Goal: Task Accomplishment & Management: Complete application form

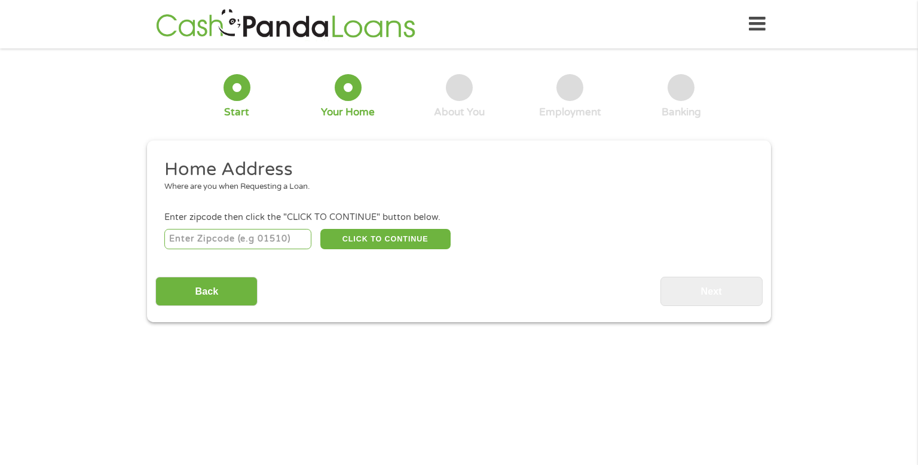
click at [277, 234] on input "number" at bounding box center [238, 239] width 148 height 20
type input "77057"
select select "[US_STATE]"
click at [384, 237] on button "CLICK TO CONTINUE" at bounding box center [385, 239] width 130 height 20
type input "77057"
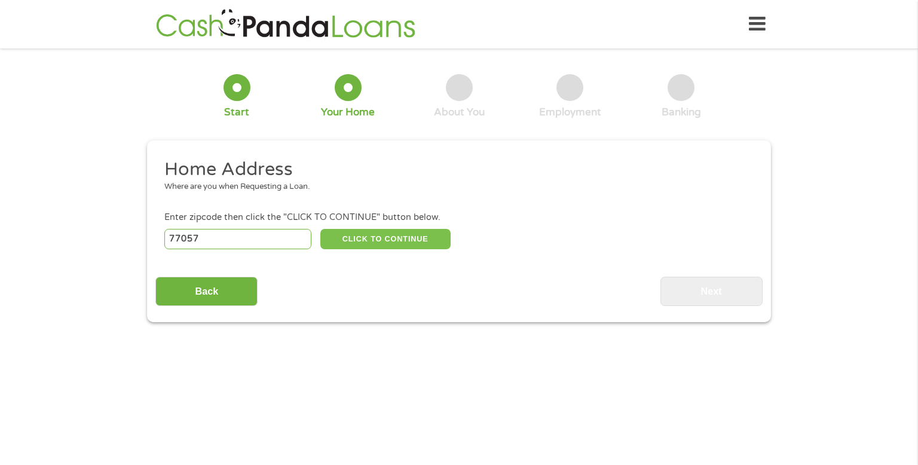
type input "[GEOGRAPHIC_DATA]"
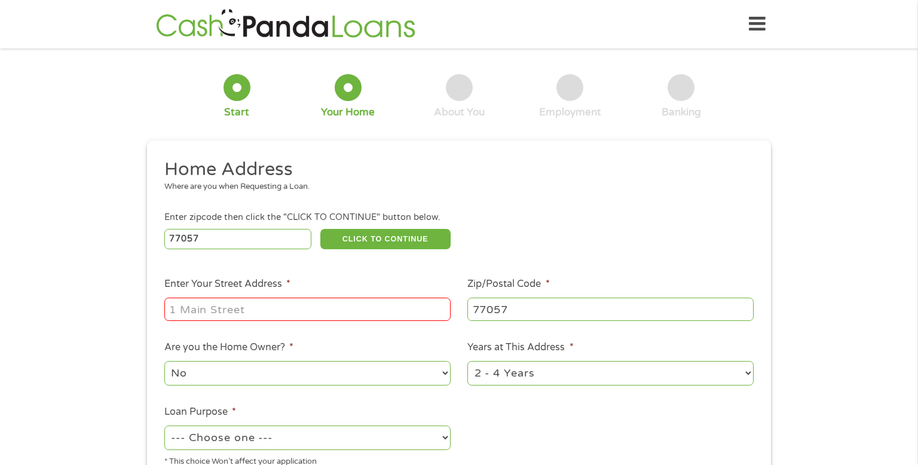
click at [266, 315] on input "Enter Your Street Address *" at bounding box center [307, 309] width 286 height 23
type input "[STREET_ADDRESS][PERSON_NAME]"
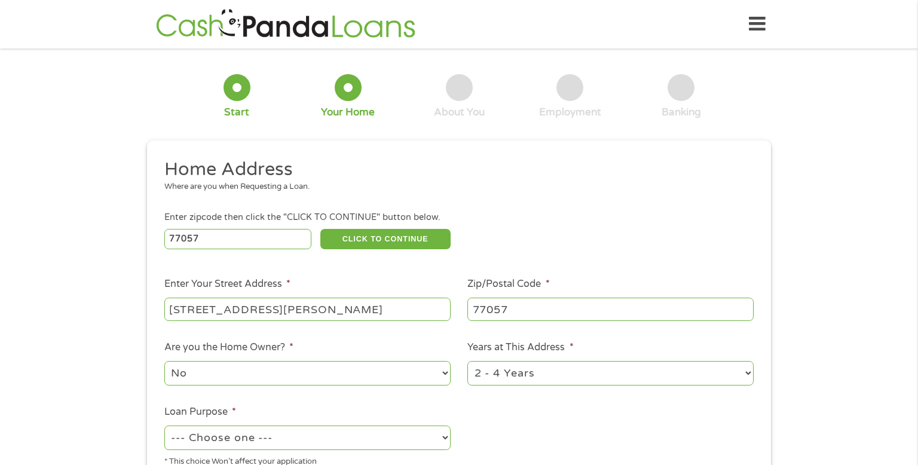
click at [336, 369] on select "No Yes" at bounding box center [307, 373] width 286 height 24
click at [164, 362] on select "No Yes" at bounding box center [307, 373] width 286 height 24
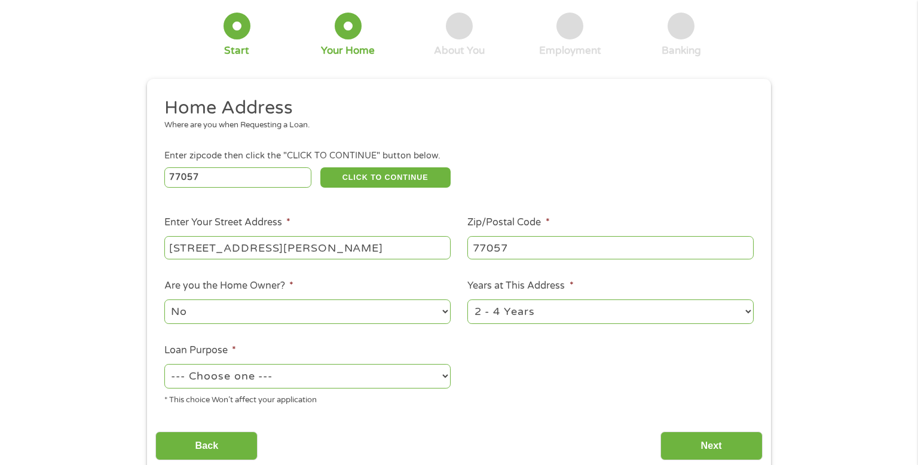
scroll to position [168, 0]
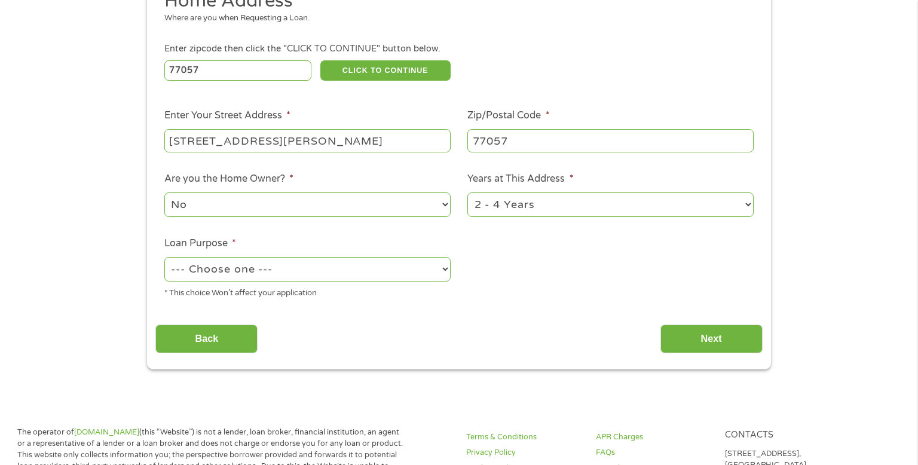
click at [296, 259] on select "--- Choose one --- Pay Bills Debt Consolidation Home Improvement Major Purchase…" at bounding box center [307, 269] width 286 height 24
select select "paybills"
click at [164, 258] on select "--- Choose one --- Pay Bills Debt Consolidation Home Improvement Major Purchase…" at bounding box center [307, 269] width 286 height 24
click at [688, 341] on input "Next" at bounding box center [711, 338] width 102 height 29
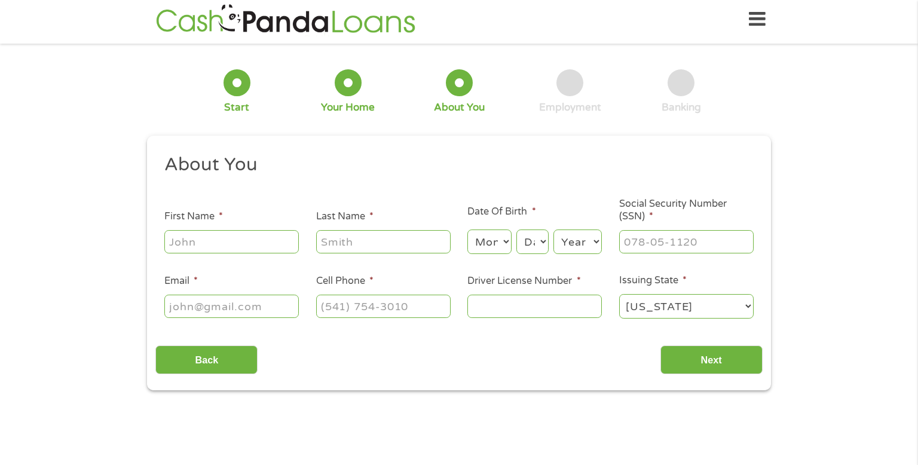
scroll to position [0, 0]
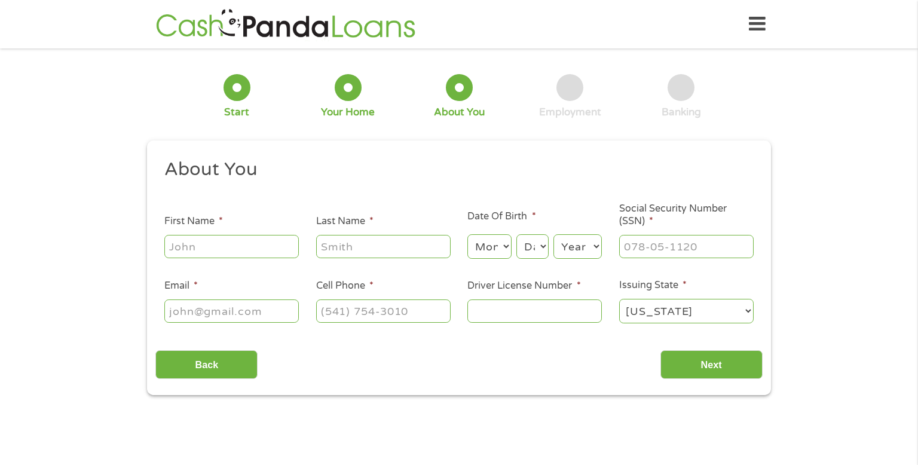
click at [240, 238] on input "First Name *" at bounding box center [231, 246] width 134 height 23
type input "[PERSON_NAME]"
type input "[EMAIL_ADDRESS][DOMAIN_NAME]"
type input "[PHONE_NUMBER]"
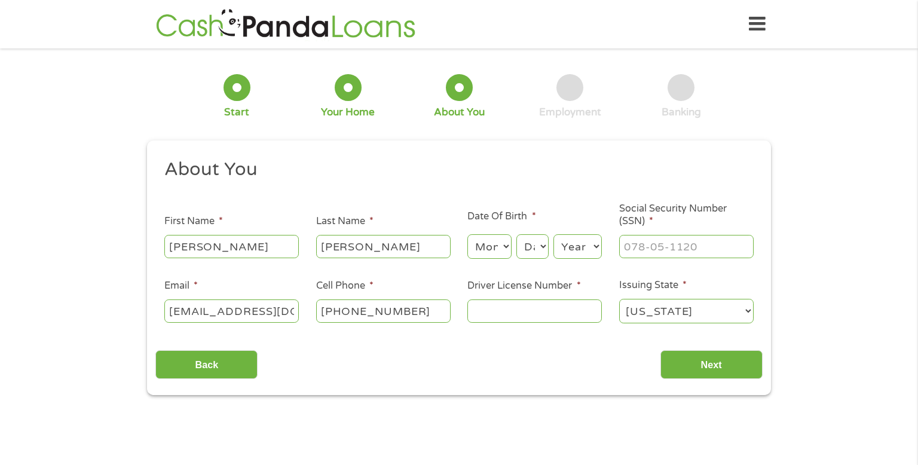
click at [520, 315] on input "Driver License Number *" at bounding box center [534, 310] width 134 height 23
type input "08380351"
click at [477, 244] on select "Month 1 2 3 4 5 6 7 8 9 10 11 12" at bounding box center [489, 246] width 44 height 24
click at [494, 246] on select "Month 1 2 3 4 5 6 7 8 9 10 11 12" at bounding box center [489, 246] width 44 height 24
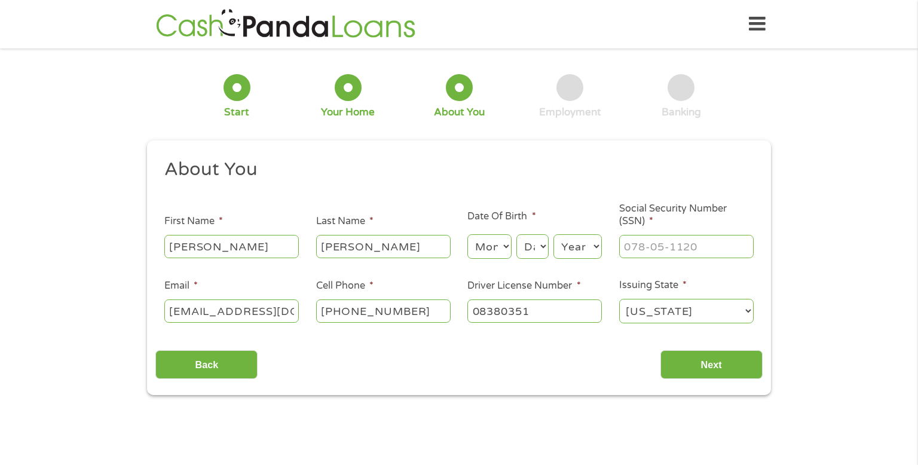
select select "8"
click at [467, 235] on select "Month 1 2 3 4 5 6 7 8 9 10 11 12" at bounding box center [489, 246] width 44 height 24
click at [523, 250] on select "Day 1 2 3 4 5 6 7 8 9 10 11 12 13 14 15 16 17 18 19 20 21 22 23 24 25 26 27 28 …" at bounding box center [532, 246] width 32 height 24
select select "8"
click at [516, 235] on select "Day 1 2 3 4 5 6 7 8 9 10 11 12 13 14 15 16 17 18 19 20 21 22 23 24 25 26 27 28 …" at bounding box center [532, 246] width 32 height 24
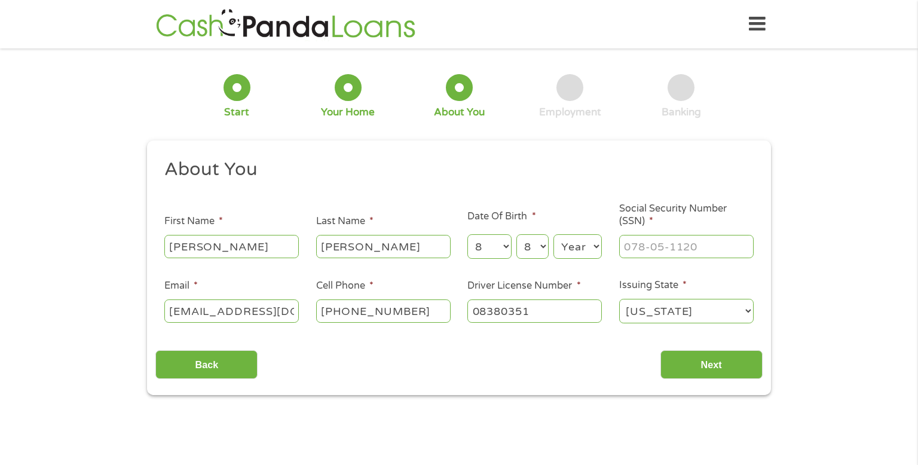
click at [567, 239] on select "Year [DATE] 2006 2005 2004 2003 2002 2001 2000 1999 1998 1997 1996 1995 1994 19…" at bounding box center [577, 246] width 48 height 24
select select "1984"
click at [553, 235] on select "Year [DATE] 2006 2005 2004 2003 2002 2001 2000 1999 1998 1997 1996 1995 1994 19…" at bounding box center [577, 246] width 48 height 24
click at [645, 251] on input "___-__-____" at bounding box center [686, 246] width 134 height 23
type input "635-85-8636"
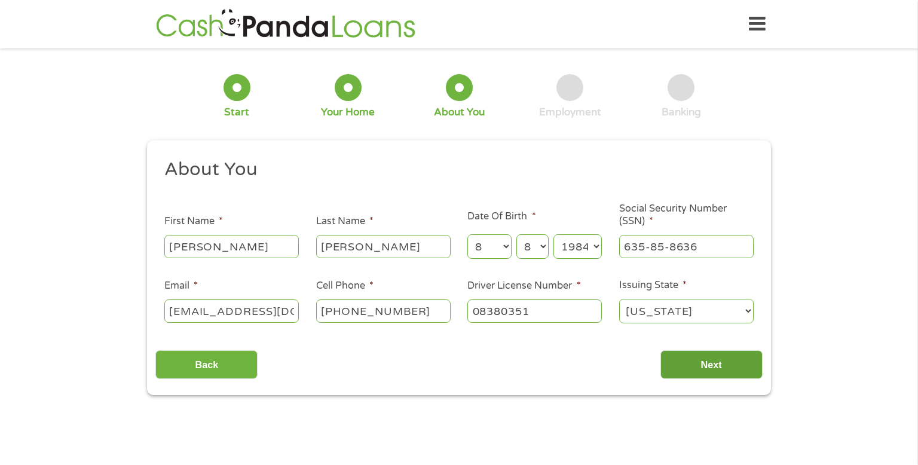
click at [683, 359] on input "Next" at bounding box center [711, 364] width 102 height 29
click at [684, 362] on input "Next" at bounding box center [711, 364] width 102 height 29
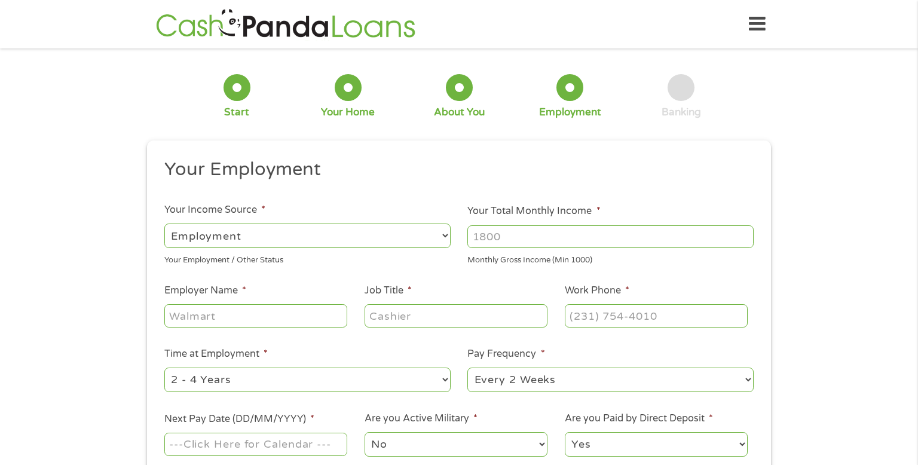
scroll to position [5, 5]
click at [501, 240] on input "Your Total Monthly Income *" at bounding box center [610, 236] width 286 height 23
type input "3245"
type input "serinty home care"
type input "home cae"
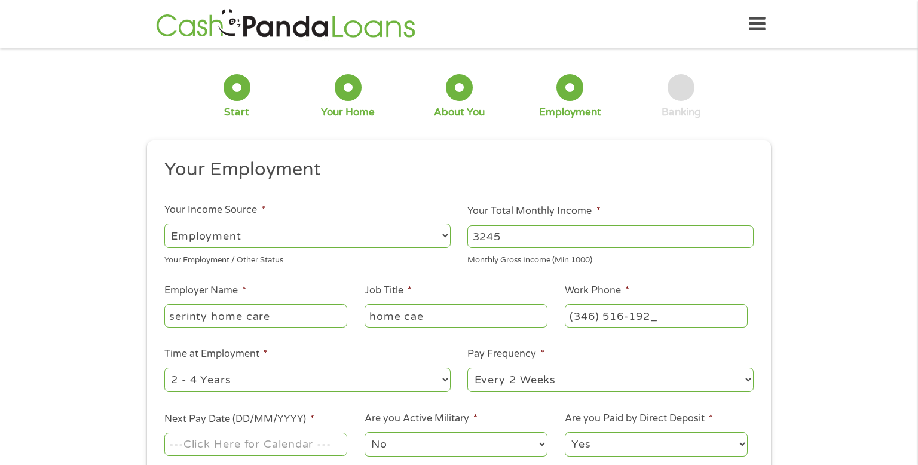
type input "[PHONE_NUMBER]"
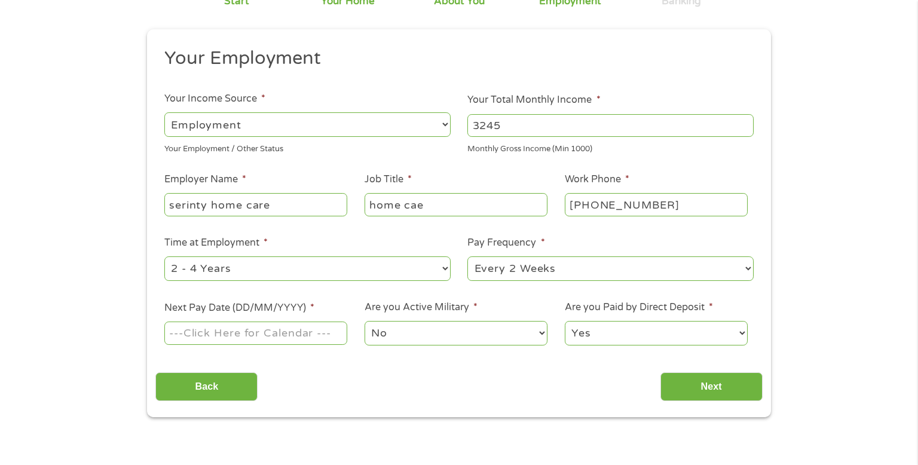
scroll to position [110, 0]
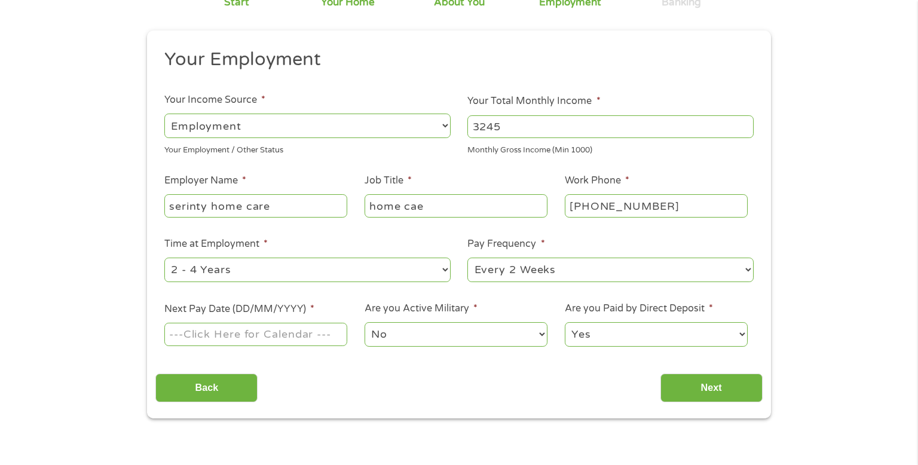
click at [328, 339] on input "Next Pay Date (DD/MM/YYYY) *" at bounding box center [255, 334] width 183 height 23
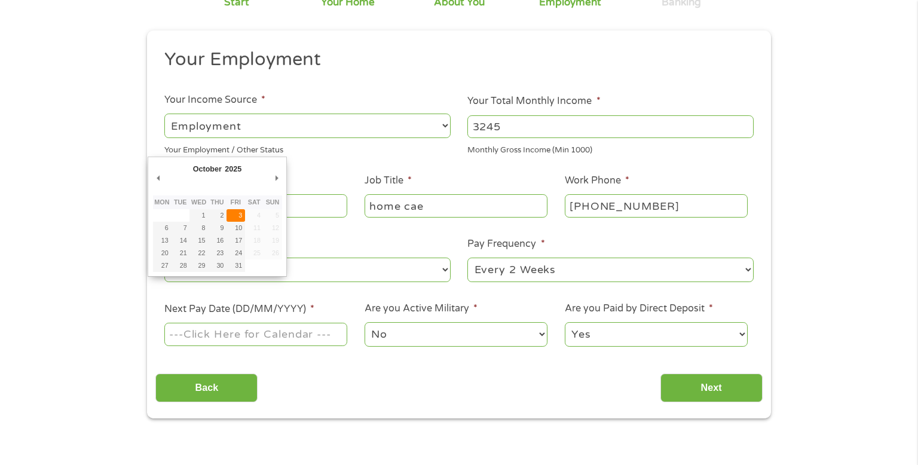
type input "[DATE]"
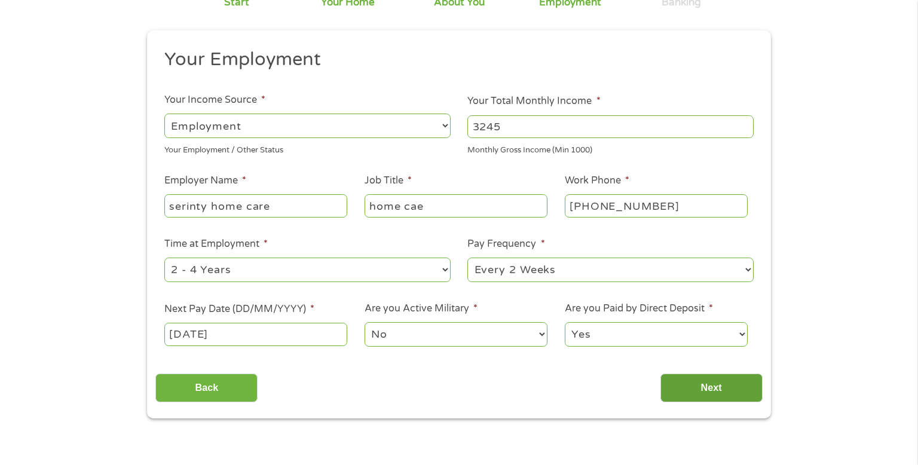
click at [694, 393] on input "Next" at bounding box center [711, 387] width 102 height 29
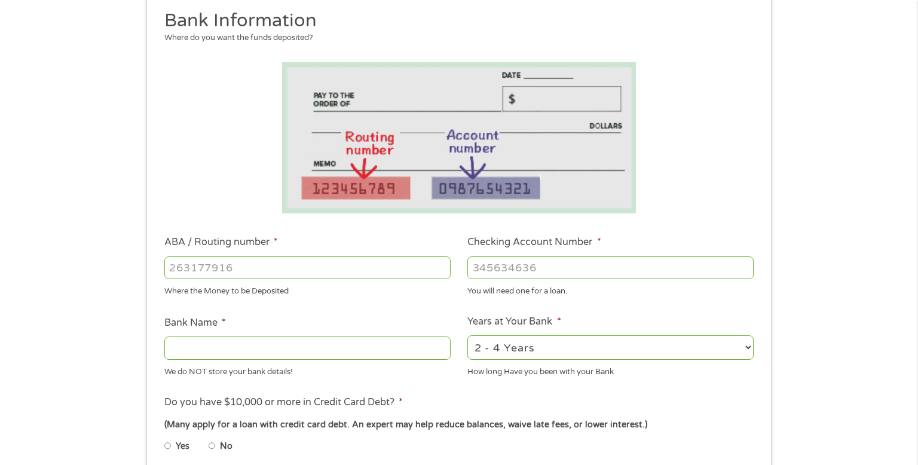
scroll to position [148, 0]
click at [355, 275] on input "ABA / Routing number *" at bounding box center [307, 268] width 286 height 23
type input "091302966"
type input "CHOICE FINANCIAL GROUP"
type input "091302966"
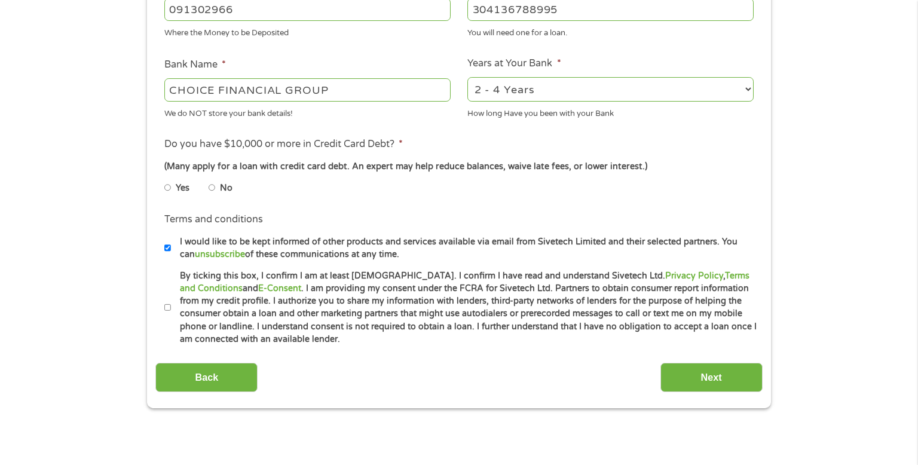
scroll to position [422, 0]
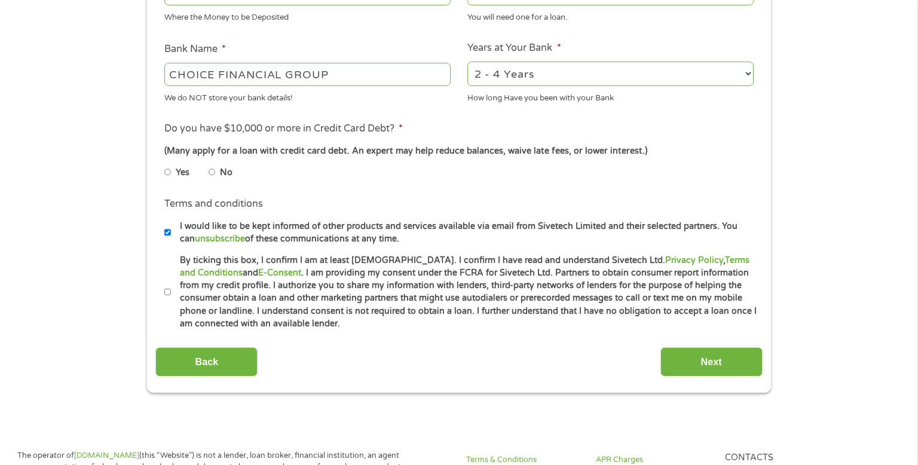
type input "304136788995"
click at [217, 171] on li "No" at bounding box center [230, 172] width 43 height 23
click at [216, 174] on li "No" at bounding box center [230, 172] width 43 height 23
click at [213, 173] on input "No" at bounding box center [212, 172] width 7 height 19
radio input "true"
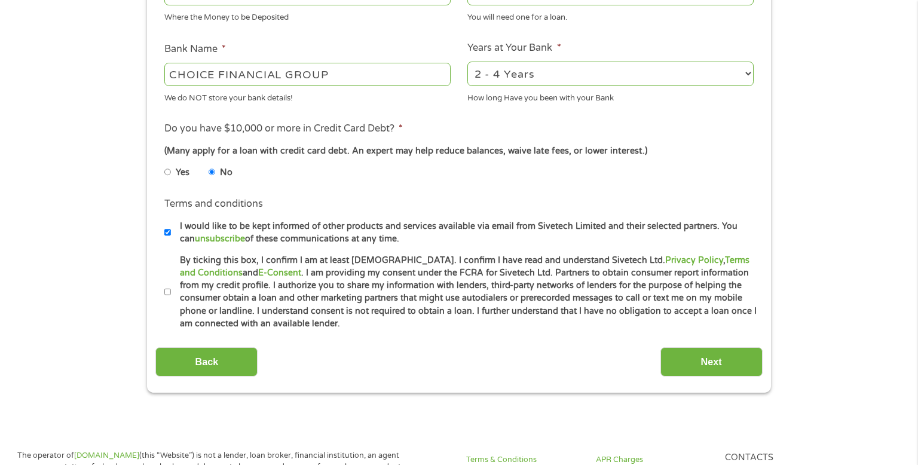
click at [168, 290] on input "By ticking this box, I confirm I am at least [DEMOGRAPHIC_DATA]. I confirm I ha…" at bounding box center [167, 292] width 7 height 19
checkbox input "true"
click at [727, 357] on input "Next" at bounding box center [711, 361] width 102 height 29
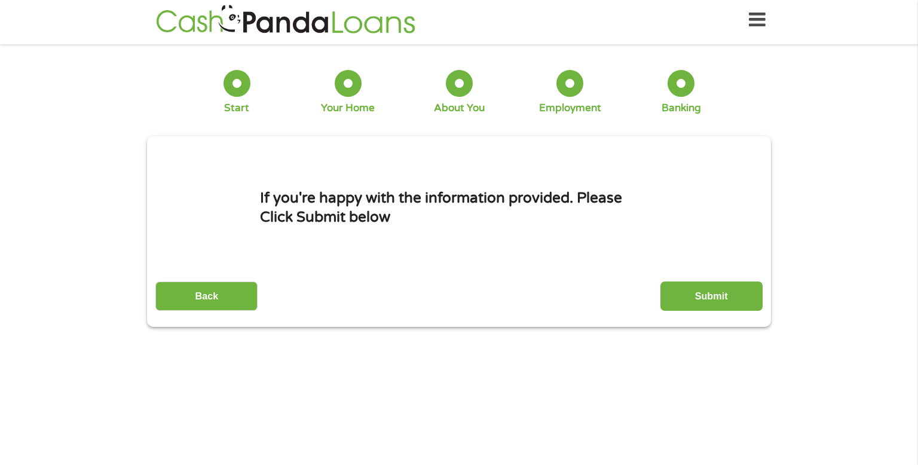
scroll to position [0, 0]
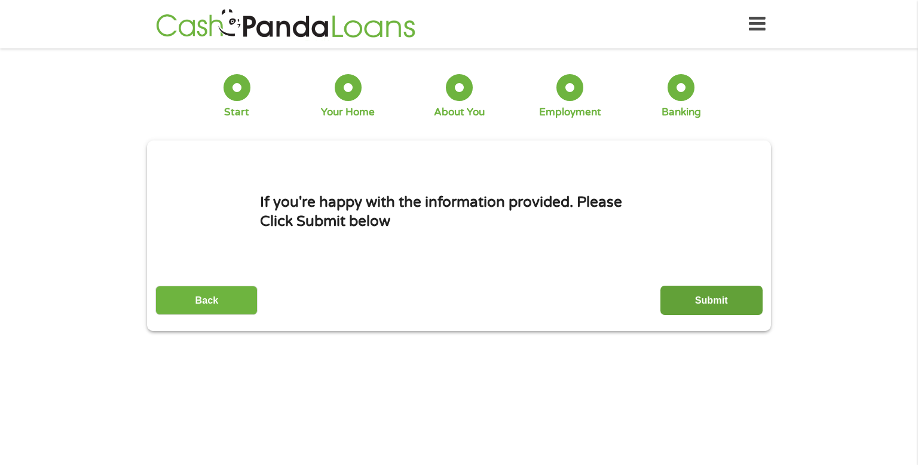
click at [704, 307] on input "Submit" at bounding box center [711, 300] width 102 height 29
